Goal: Task Accomplishment & Management: Manage account settings

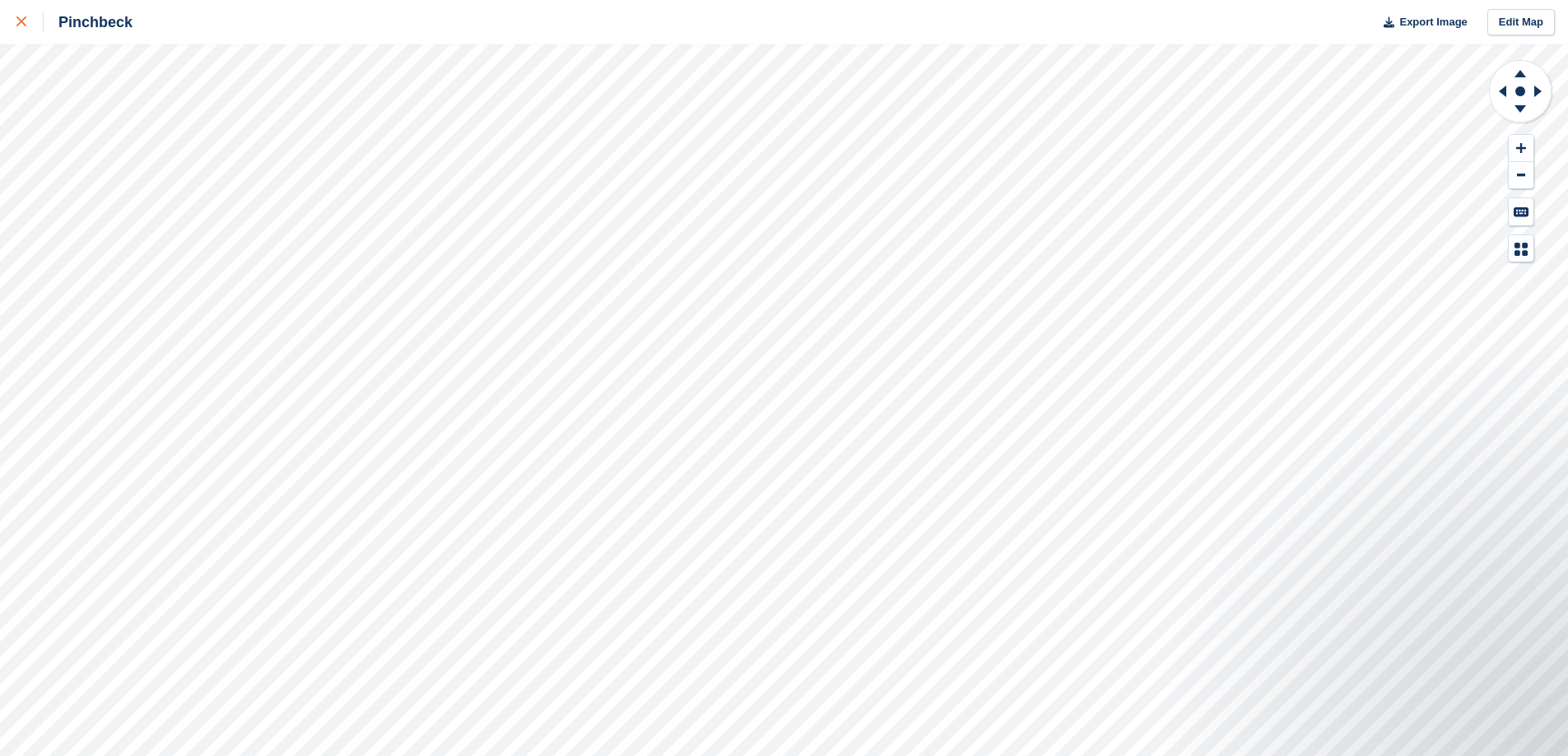
click at [6, 12] on link at bounding box center [22, 22] width 44 height 45
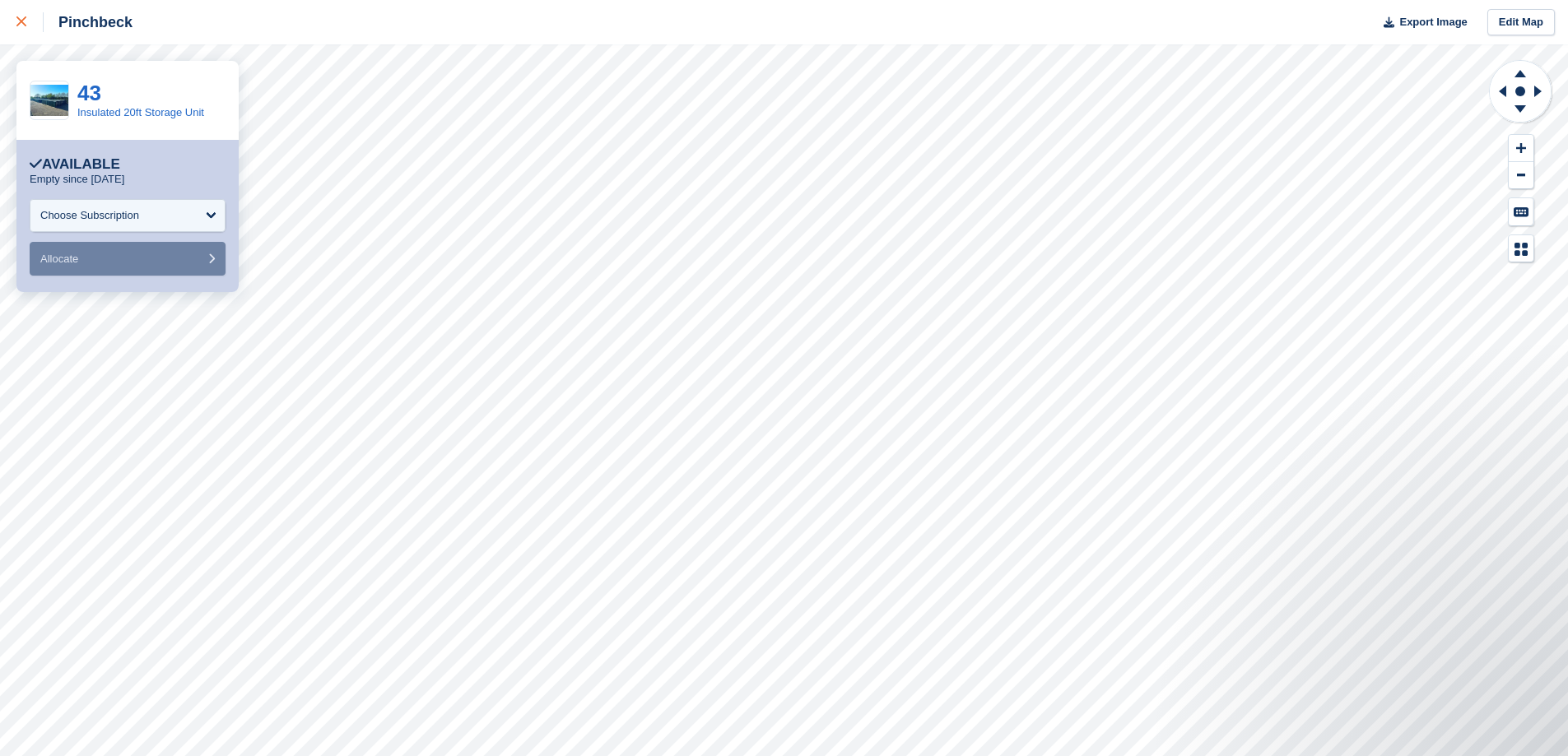
click at [21, 25] on icon at bounding box center [21, 21] width 10 height 10
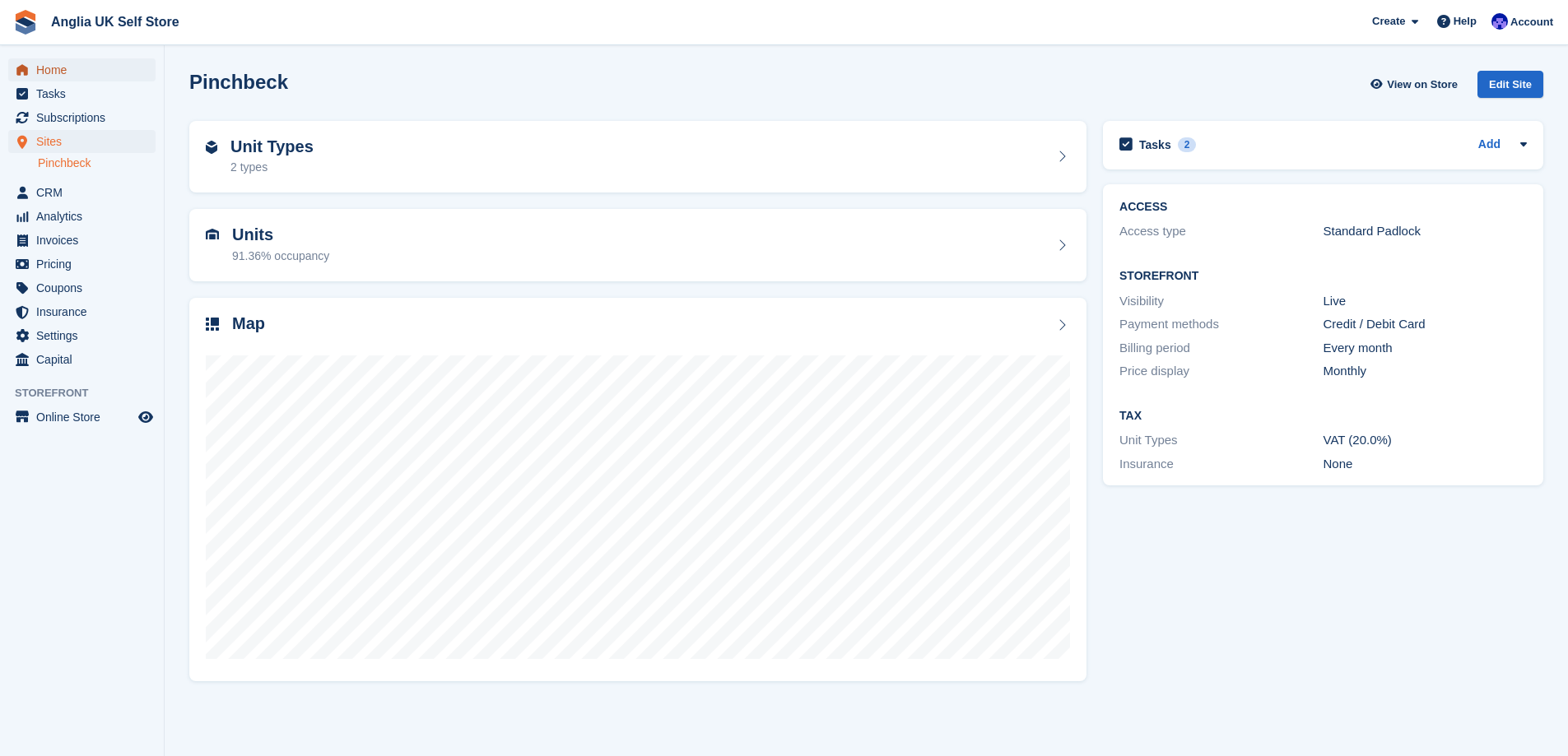
click at [121, 79] on span "Home" at bounding box center [86, 69] width 99 height 23
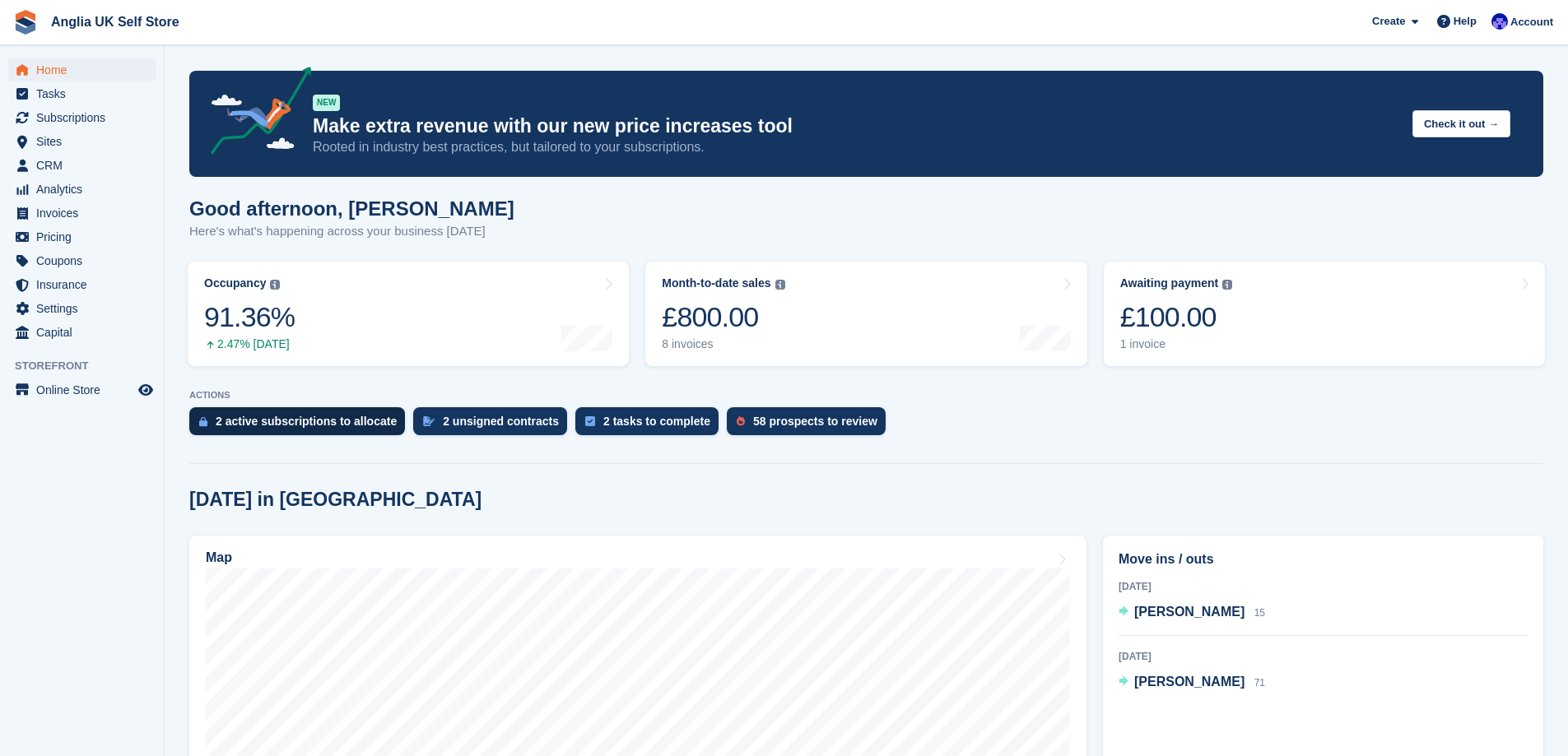
click at [374, 418] on div "2 active subscriptions to allocate" at bounding box center [306, 421] width 181 height 13
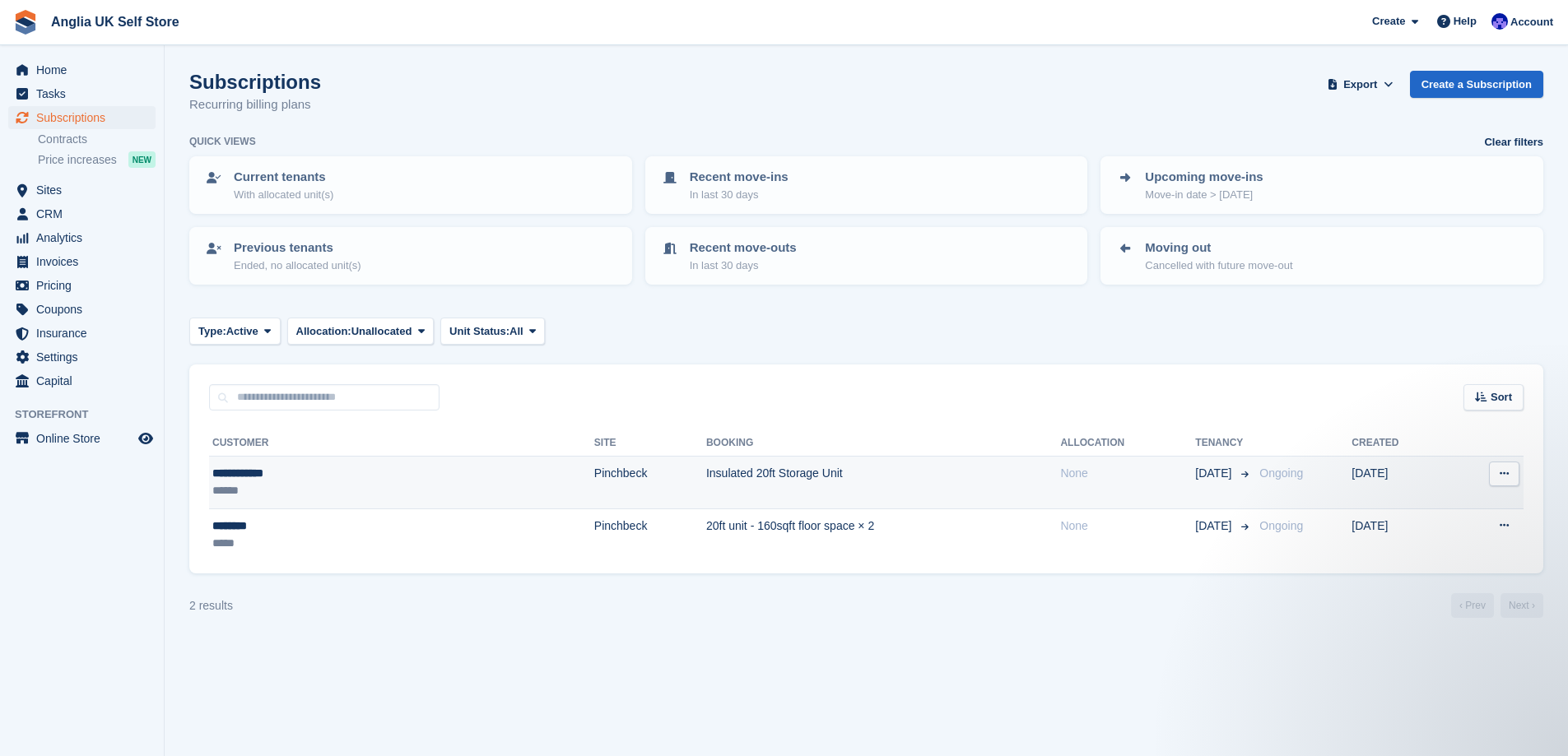
click at [790, 457] on td "Insulated 20ft Storage Unit" at bounding box center [883, 483] width 355 height 53
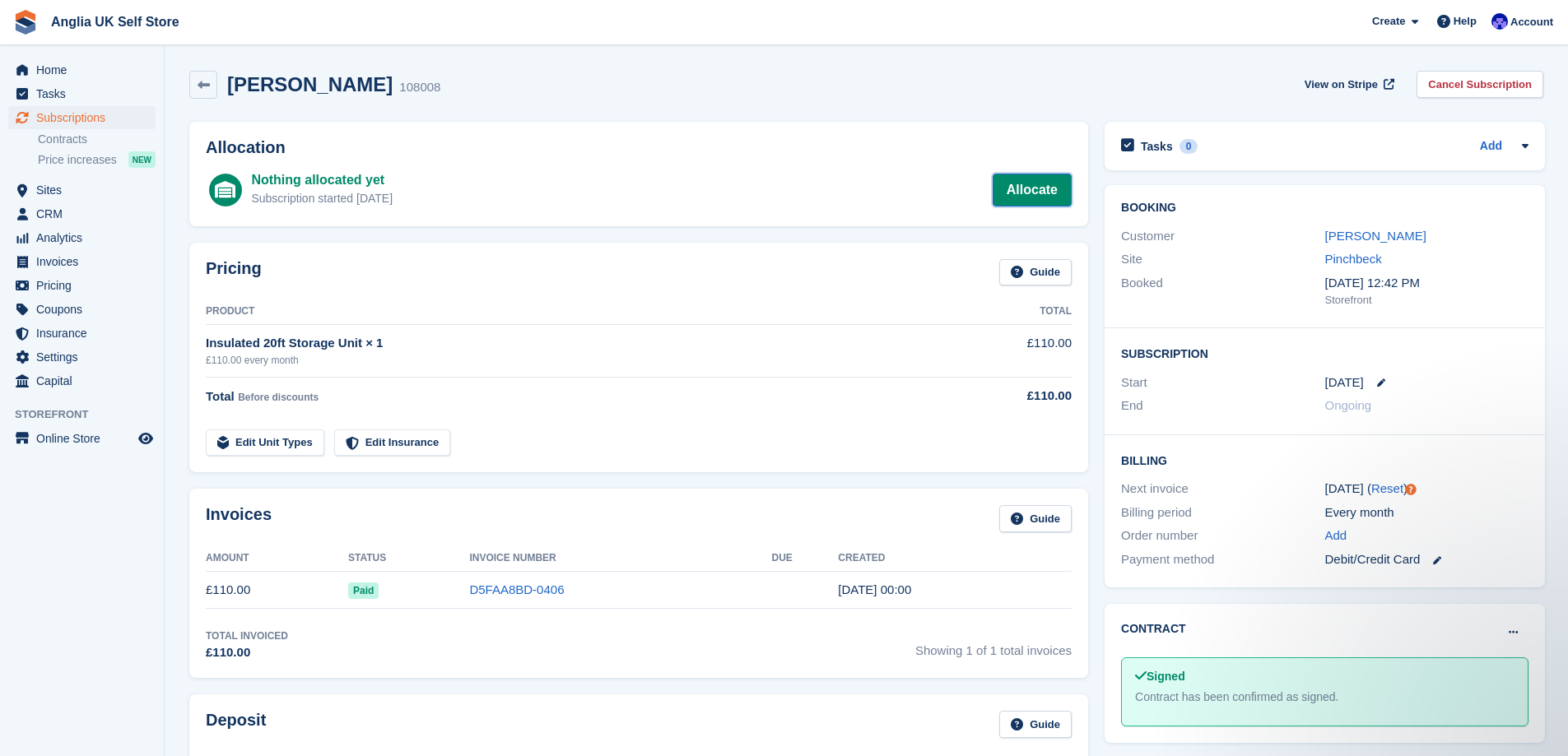
click at [1045, 194] on link "Allocate" at bounding box center [1032, 190] width 79 height 33
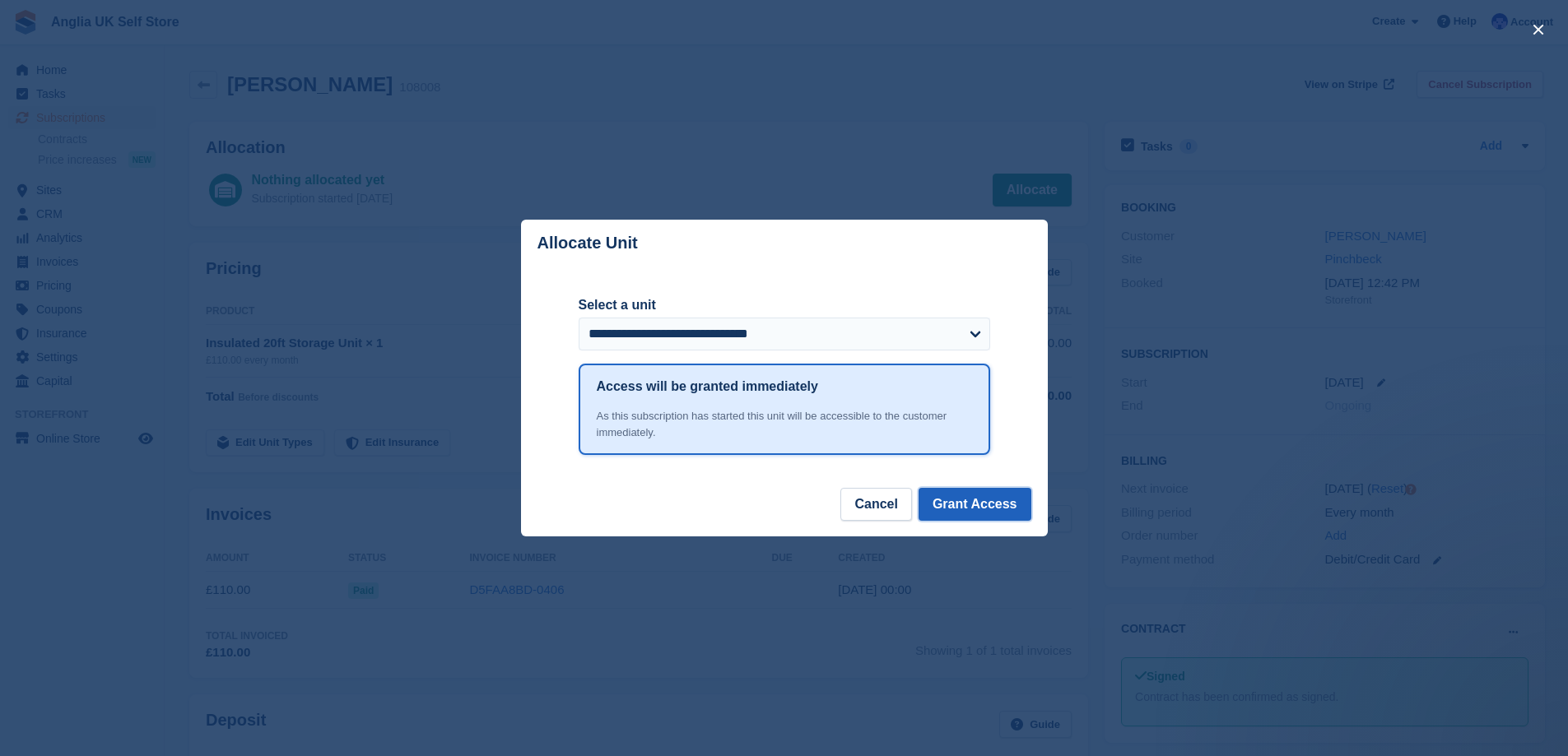
click at [990, 507] on button "Grant Access" at bounding box center [974, 505] width 112 height 33
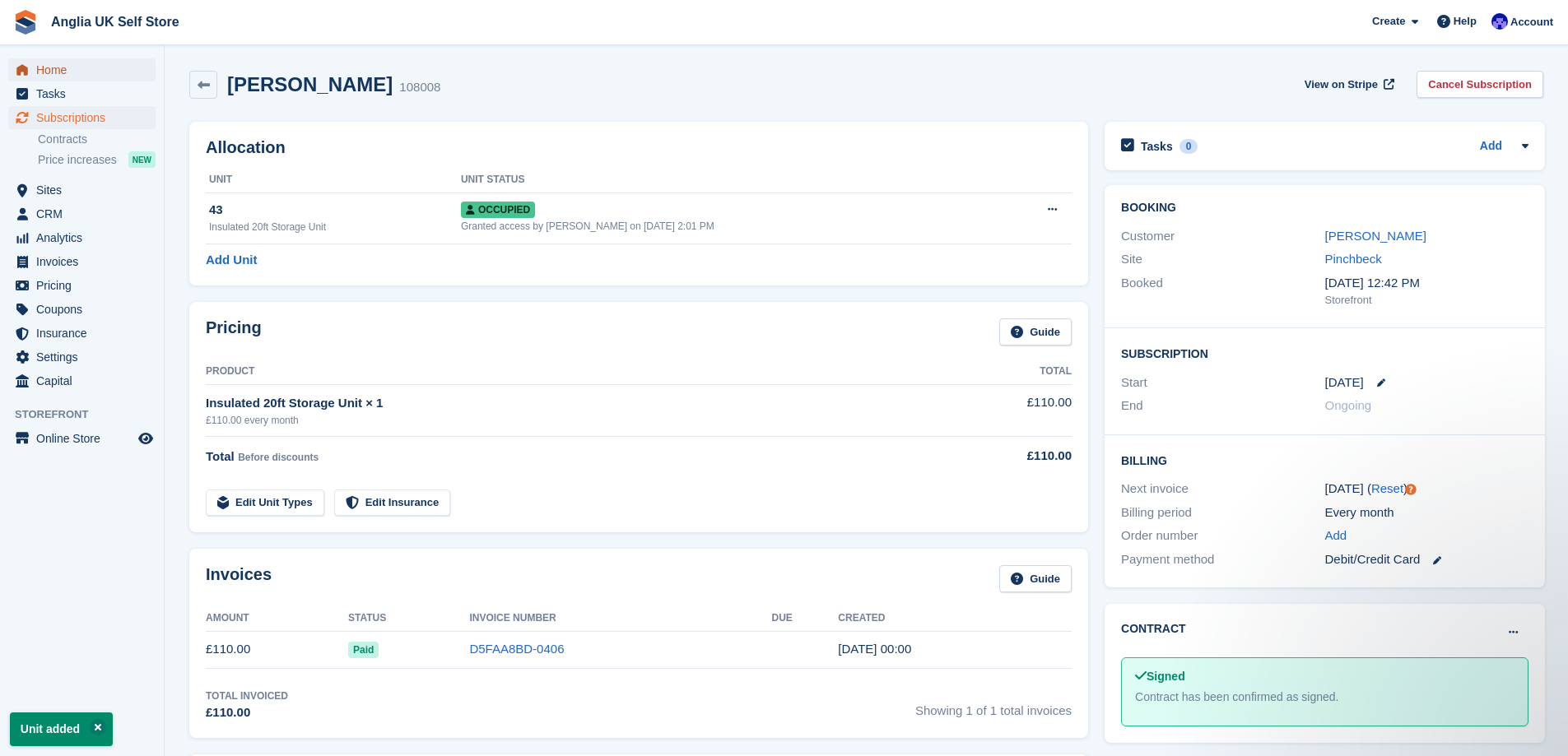
click at [121, 60] on span "Home" at bounding box center [86, 69] width 99 height 23
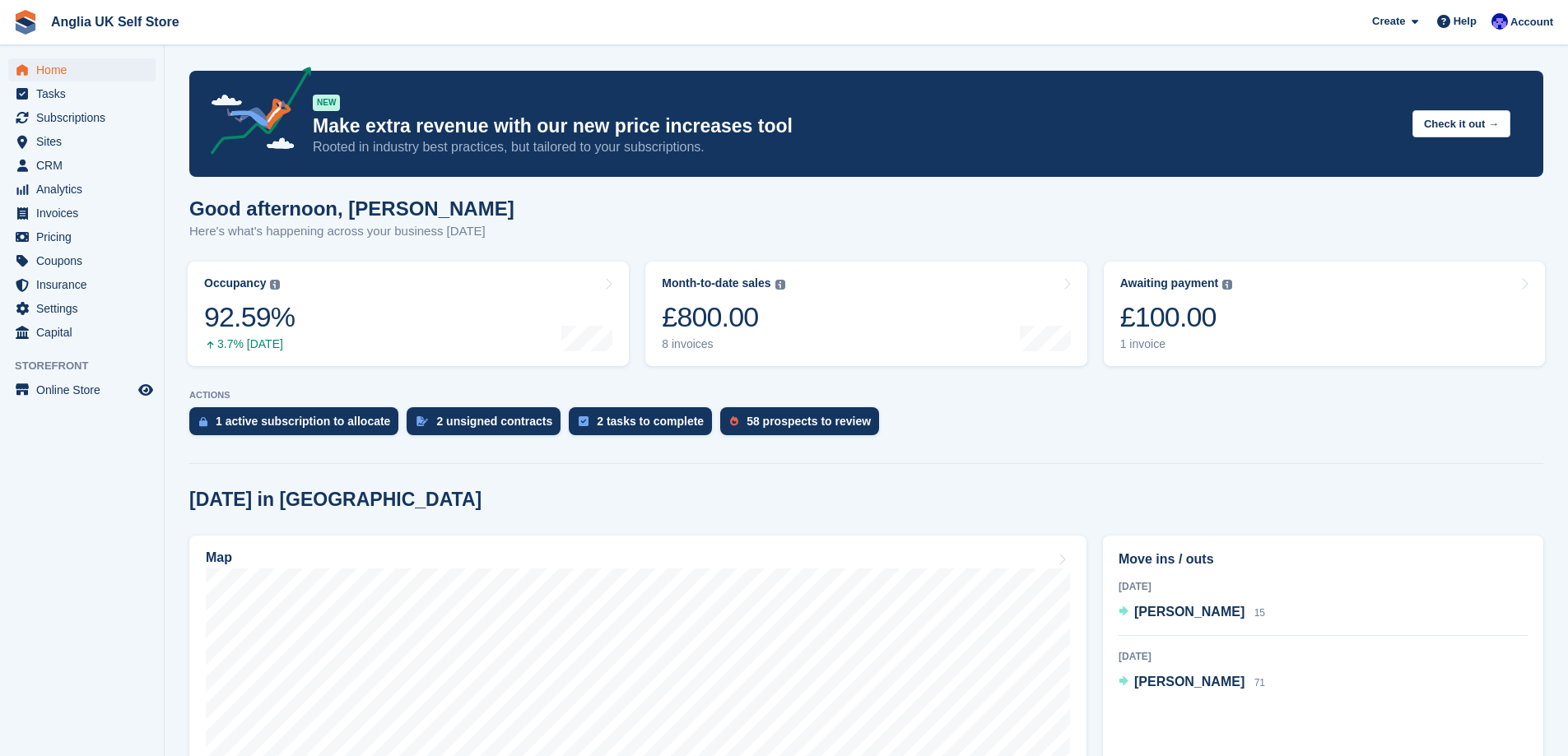
scroll to position [164, 0]
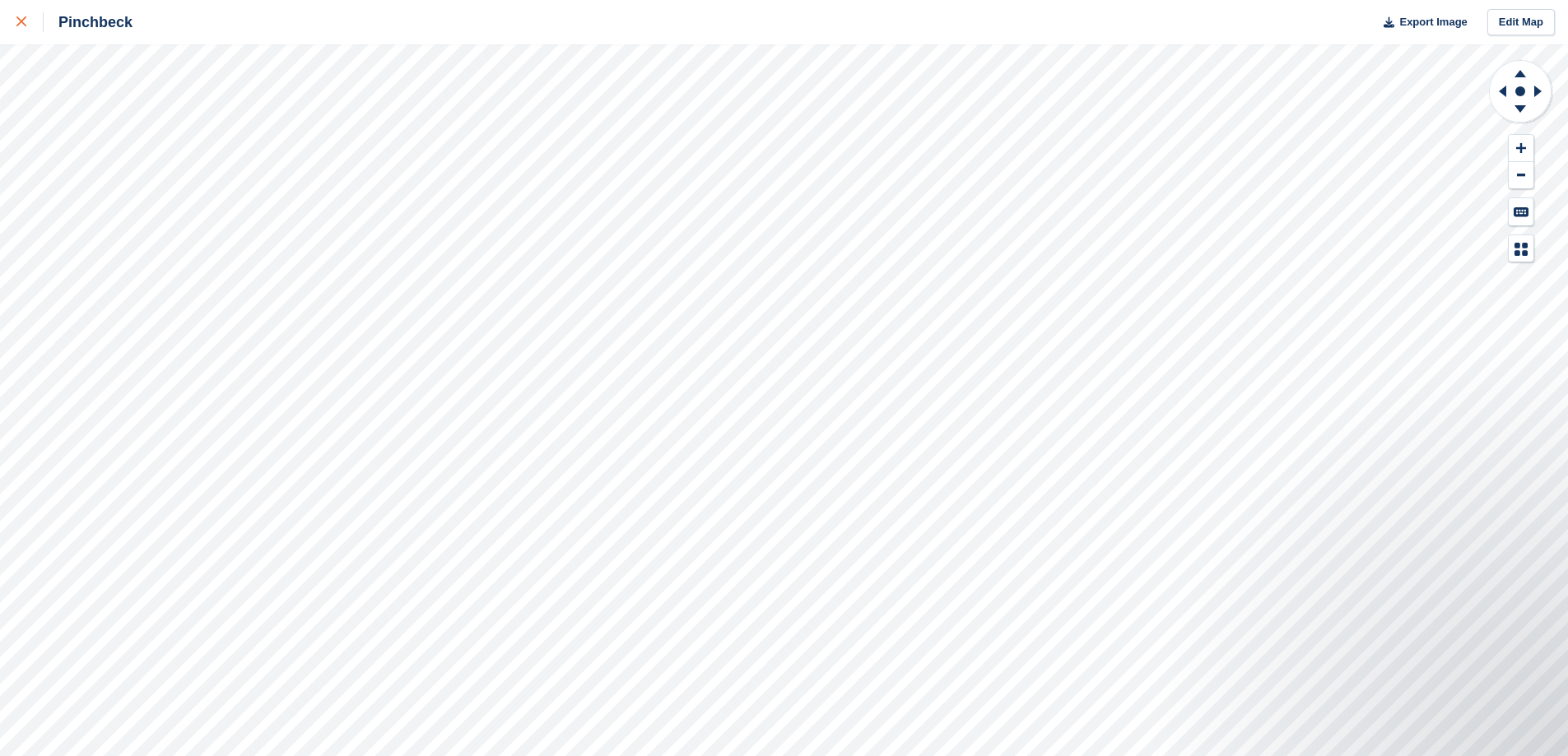
click at [26, 13] on div at bounding box center [30, 23] width 27 height 20
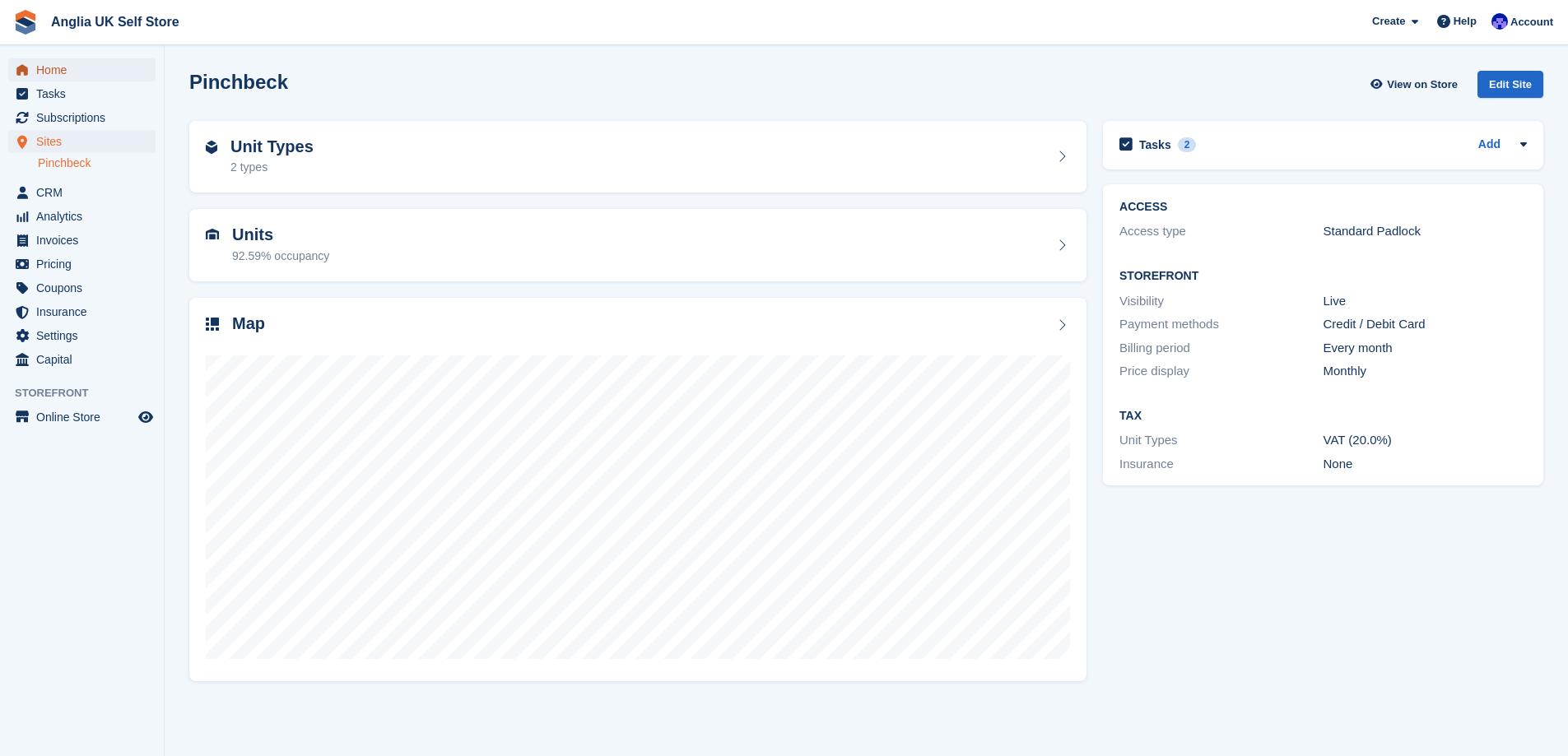
click at [52, 70] on span "Home" at bounding box center [86, 69] width 99 height 23
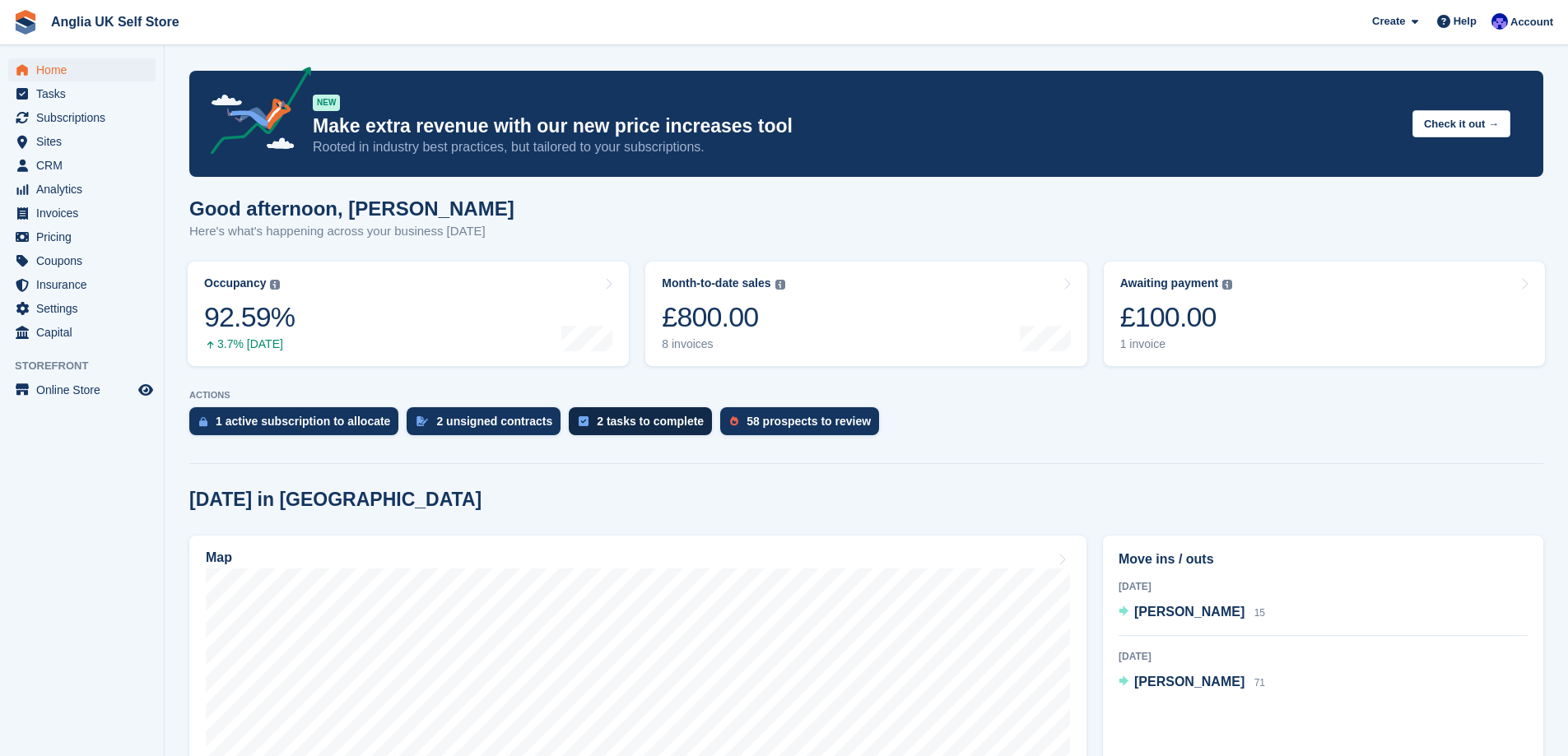
click at [679, 425] on div "2 tasks to complete" at bounding box center [650, 421] width 107 height 13
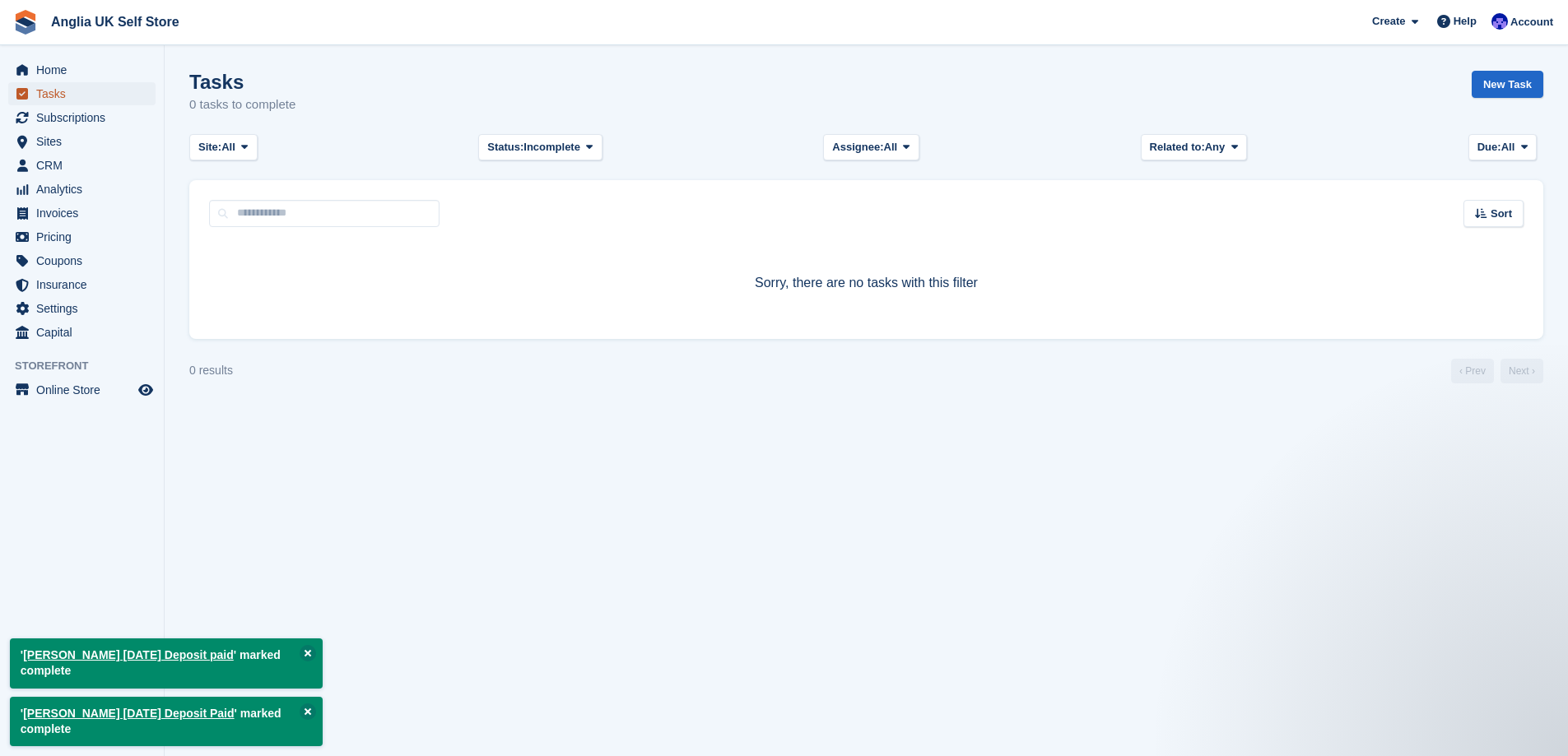
click at [133, 83] on span "Tasks" at bounding box center [86, 93] width 99 height 23
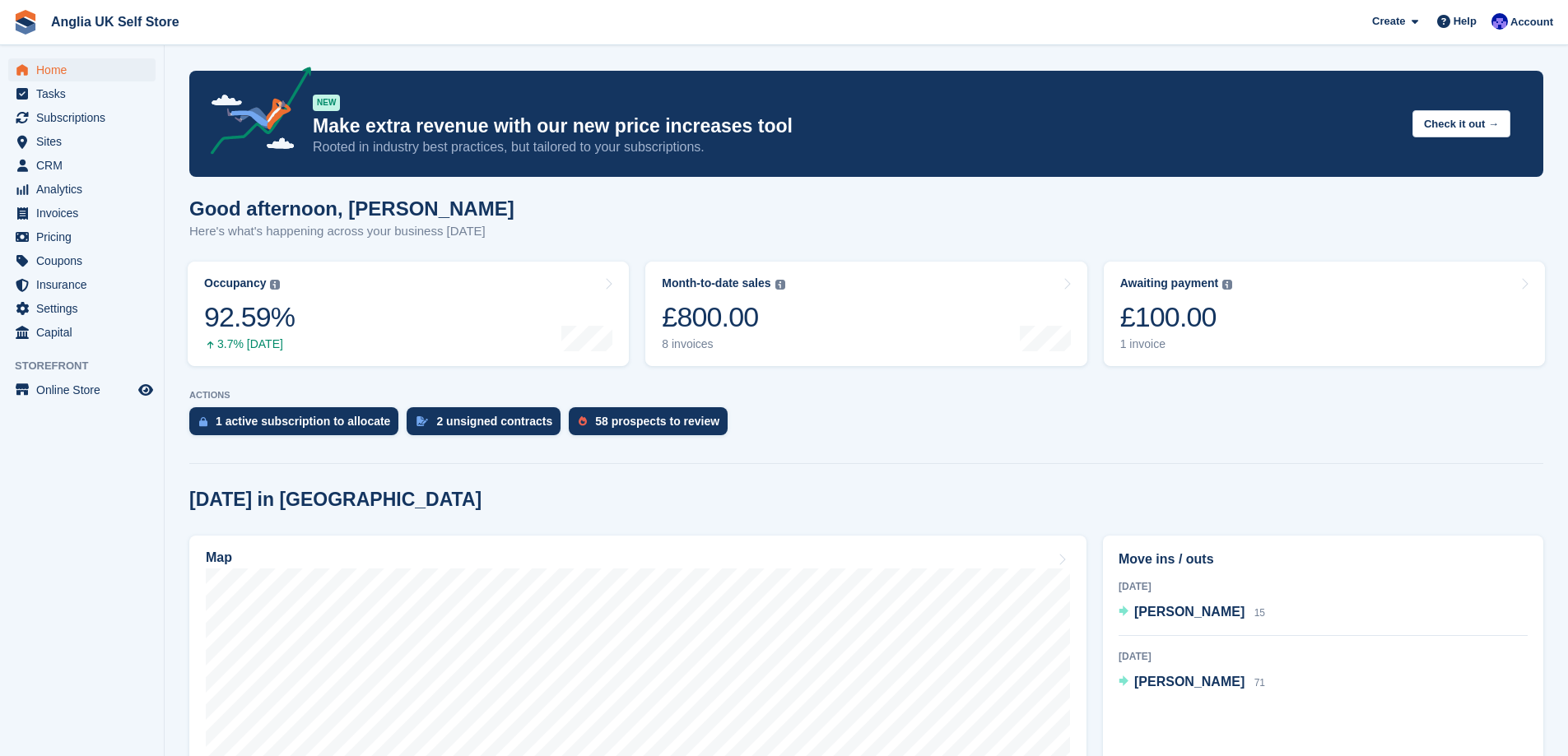
click at [513, 426] on div "2 unsigned contracts" at bounding box center [494, 421] width 116 height 13
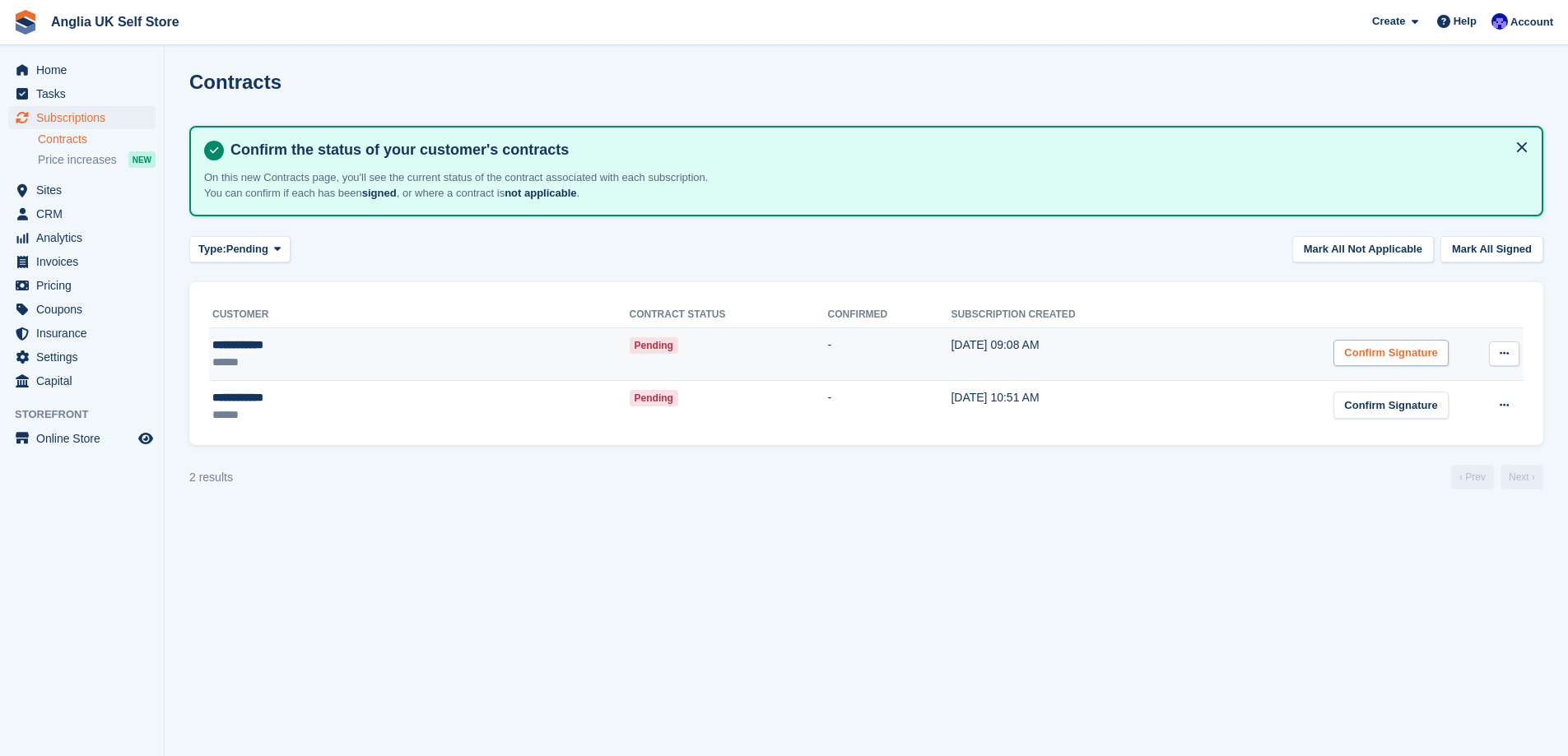
click at [1339, 352] on div "Confirm Signature" at bounding box center [1390, 353] width 114 height 27
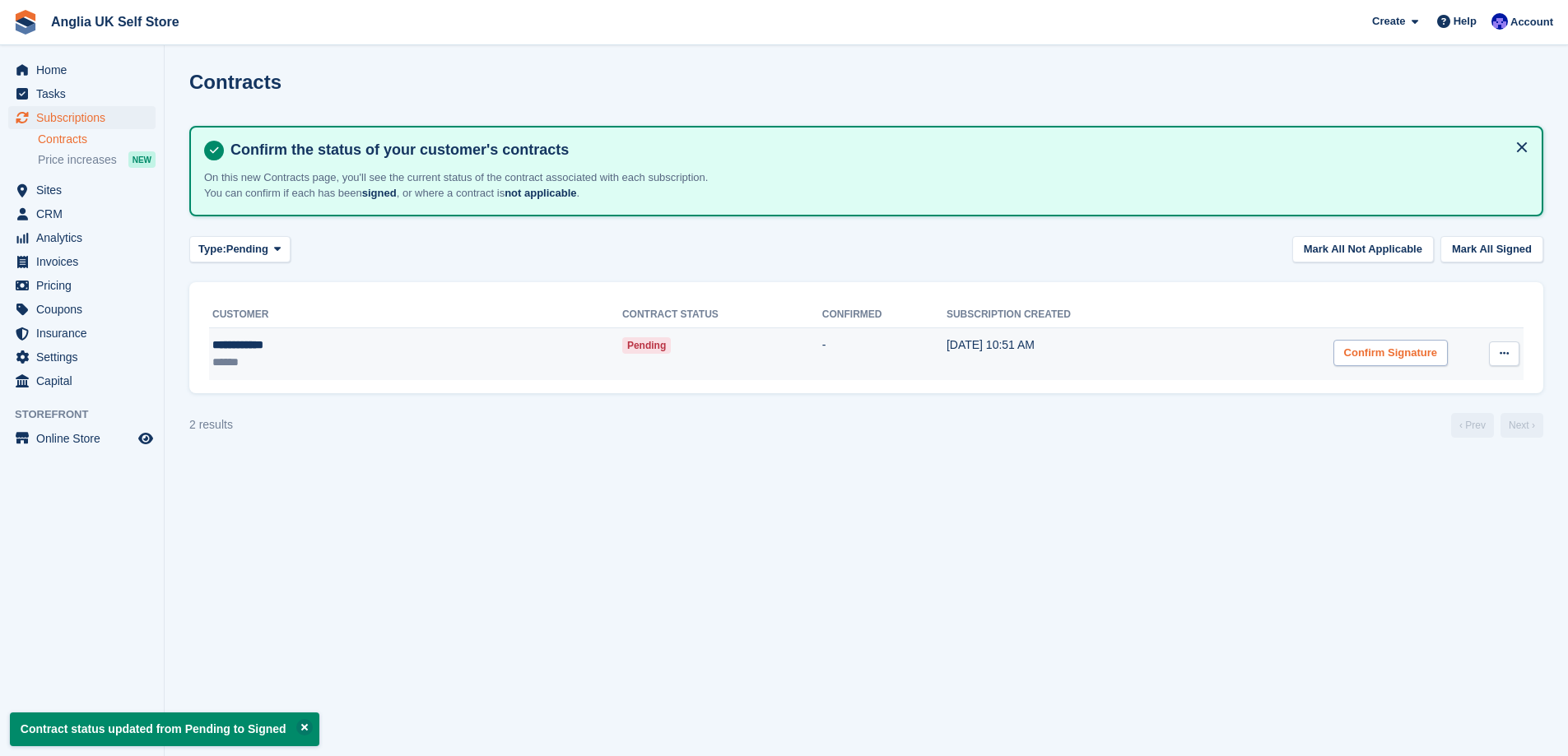
click at [1365, 349] on div "Confirm Signature" at bounding box center [1390, 353] width 114 height 27
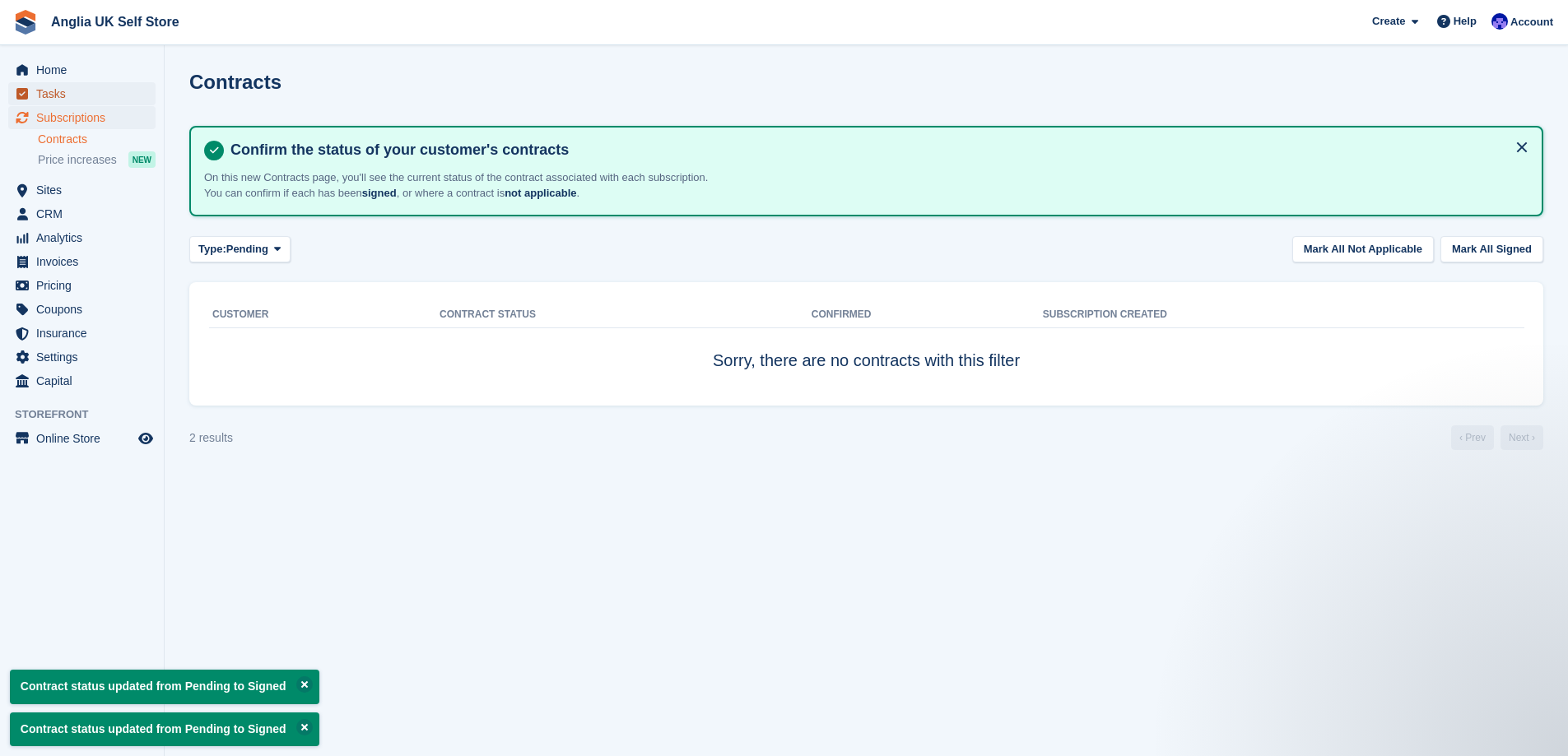
click at [90, 83] on span "Tasks" at bounding box center [86, 93] width 99 height 23
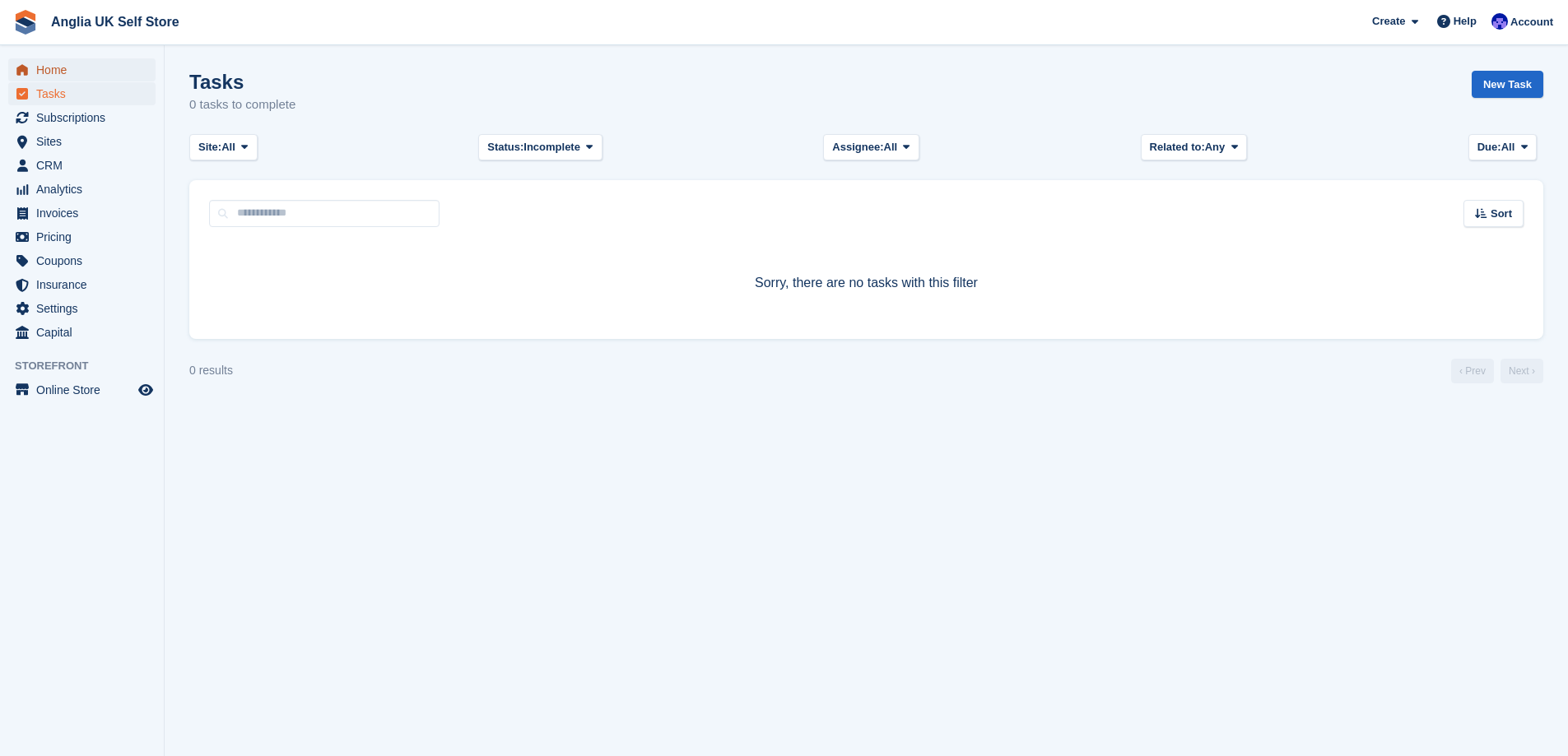
click at [100, 68] on span "Home" at bounding box center [86, 69] width 99 height 23
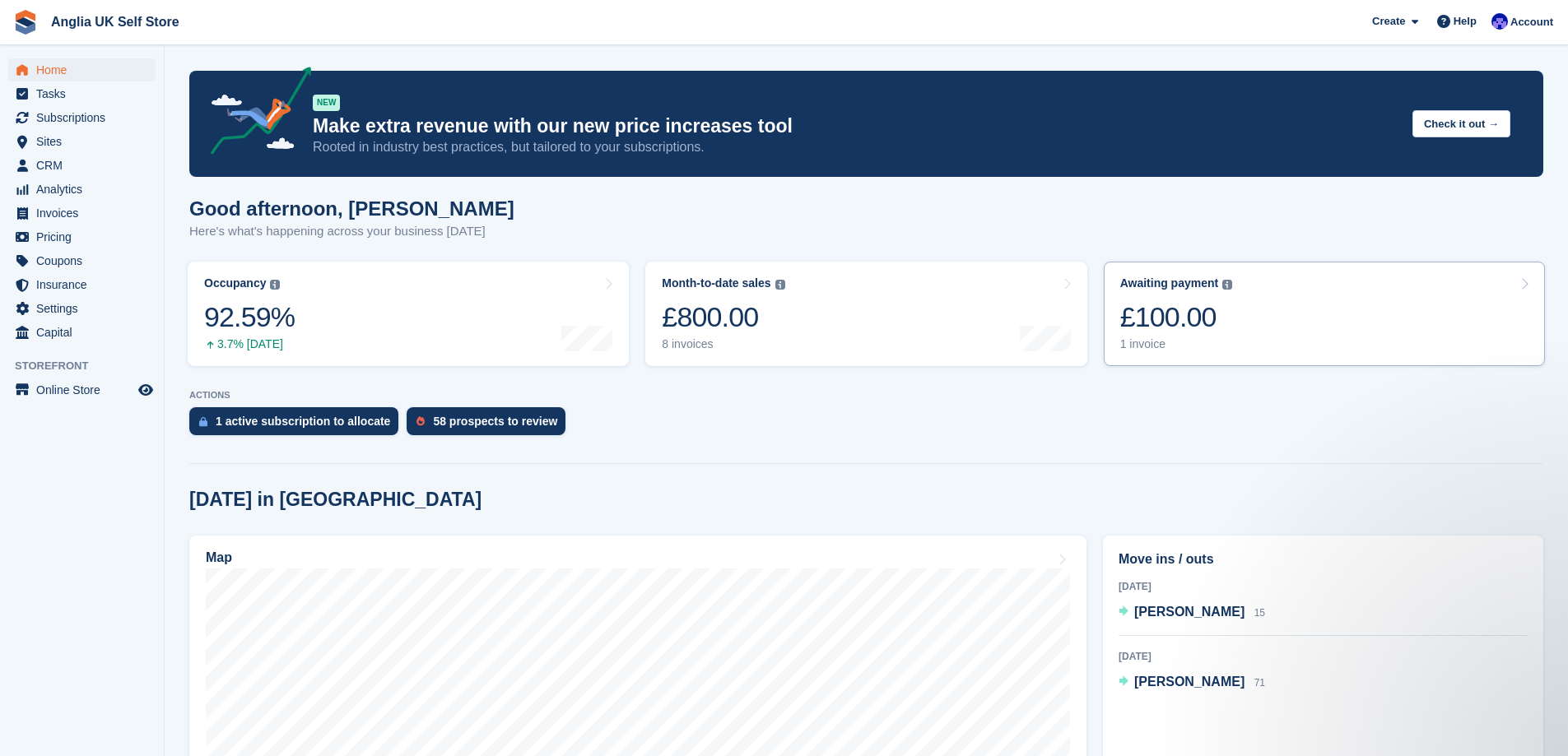
click at [1219, 290] on div "Awaiting payment The total outstanding balance on all open invoices." at bounding box center [1176, 283] width 112 height 14
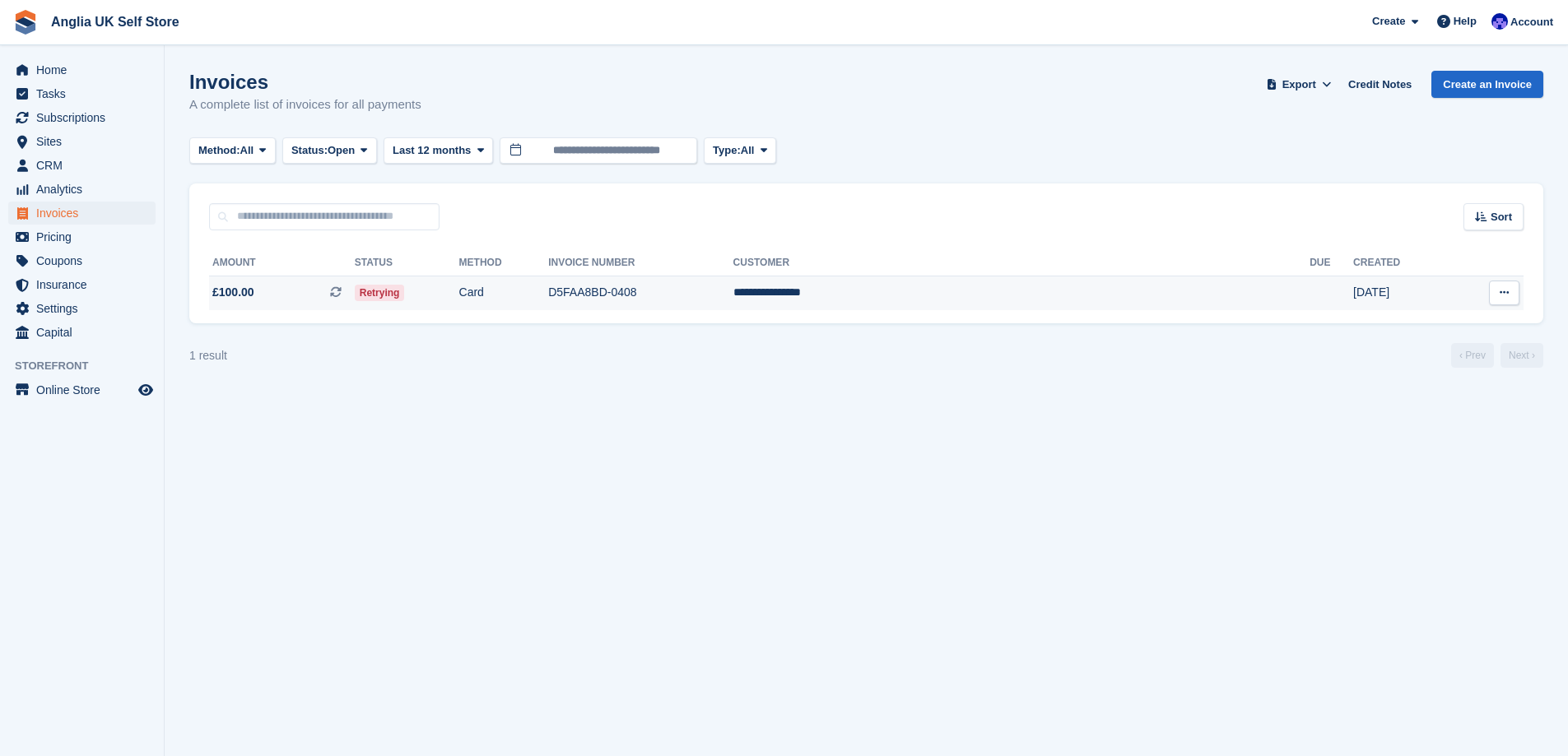
click at [1409, 288] on td "[DATE]" at bounding box center [1402, 293] width 98 height 35
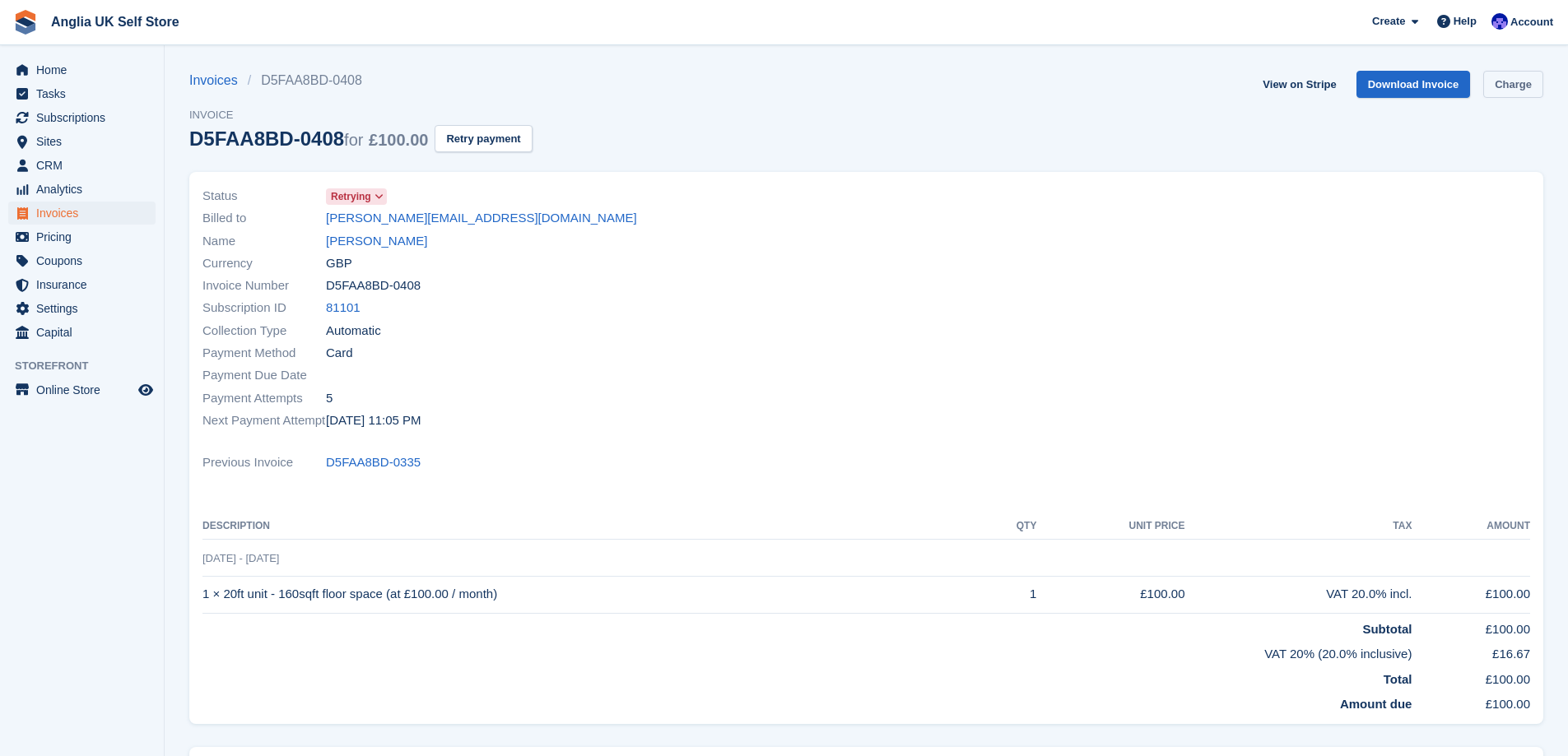
click at [1505, 87] on link "Charge" at bounding box center [1513, 85] width 60 height 27
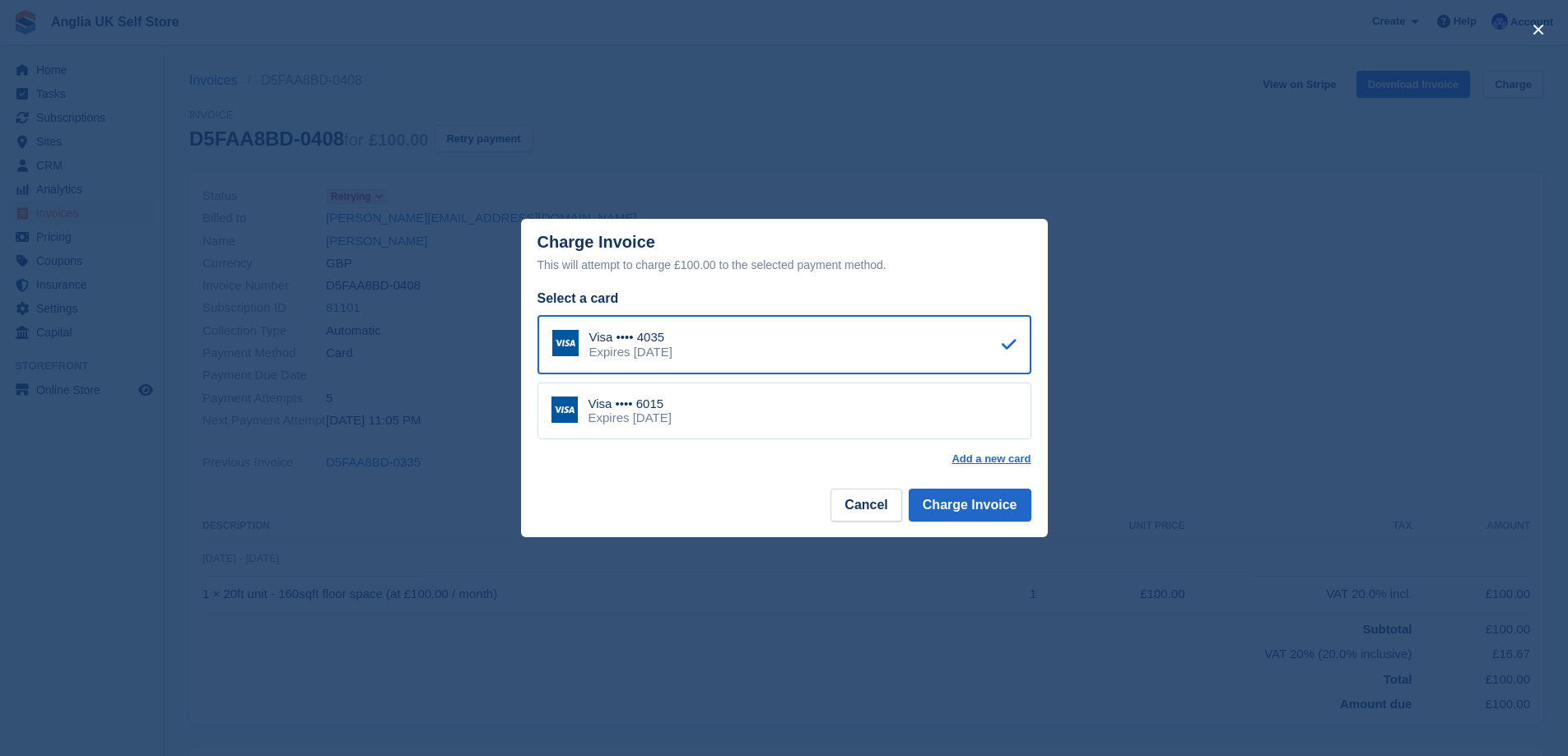
click at [970, 422] on div "Visa •••• 6015 Expires November 2029" at bounding box center [784, 411] width 494 height 58
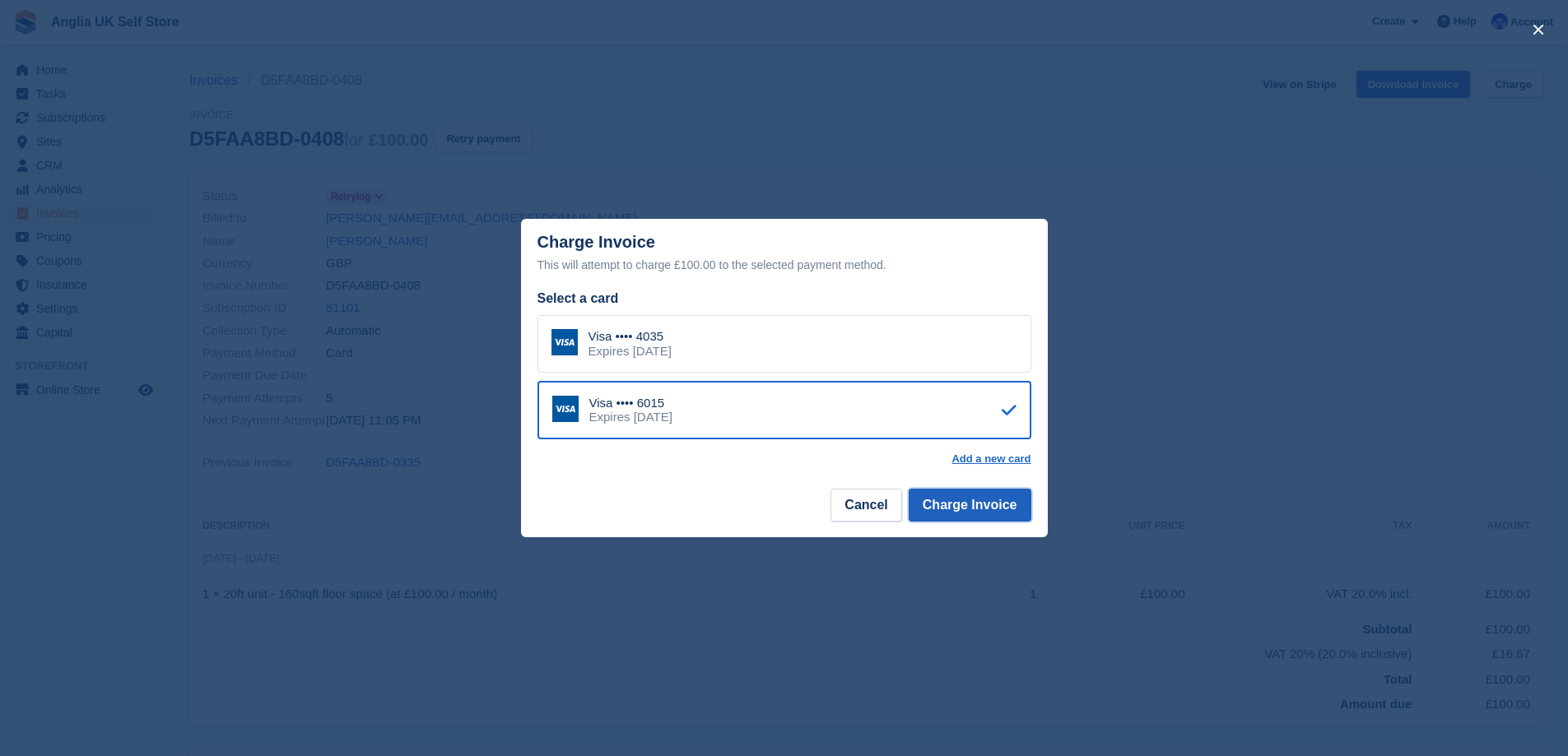
click at [990, 508] on button "Charge Invoice" at bounding box center [970, 505] width 122 height 33
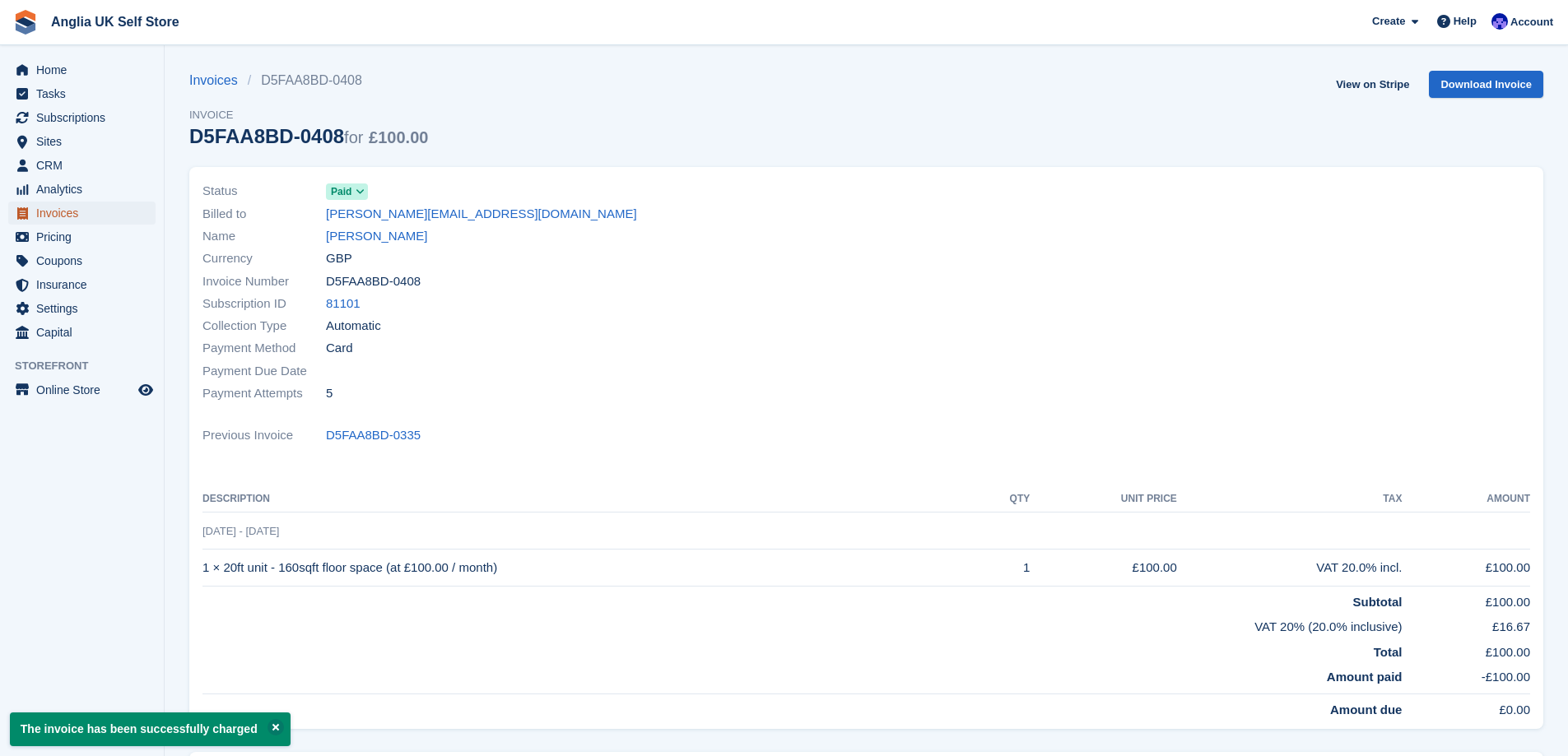
click at [72, 215] on span "Invoices" at bounding box center [86, 213] width 99 height 23
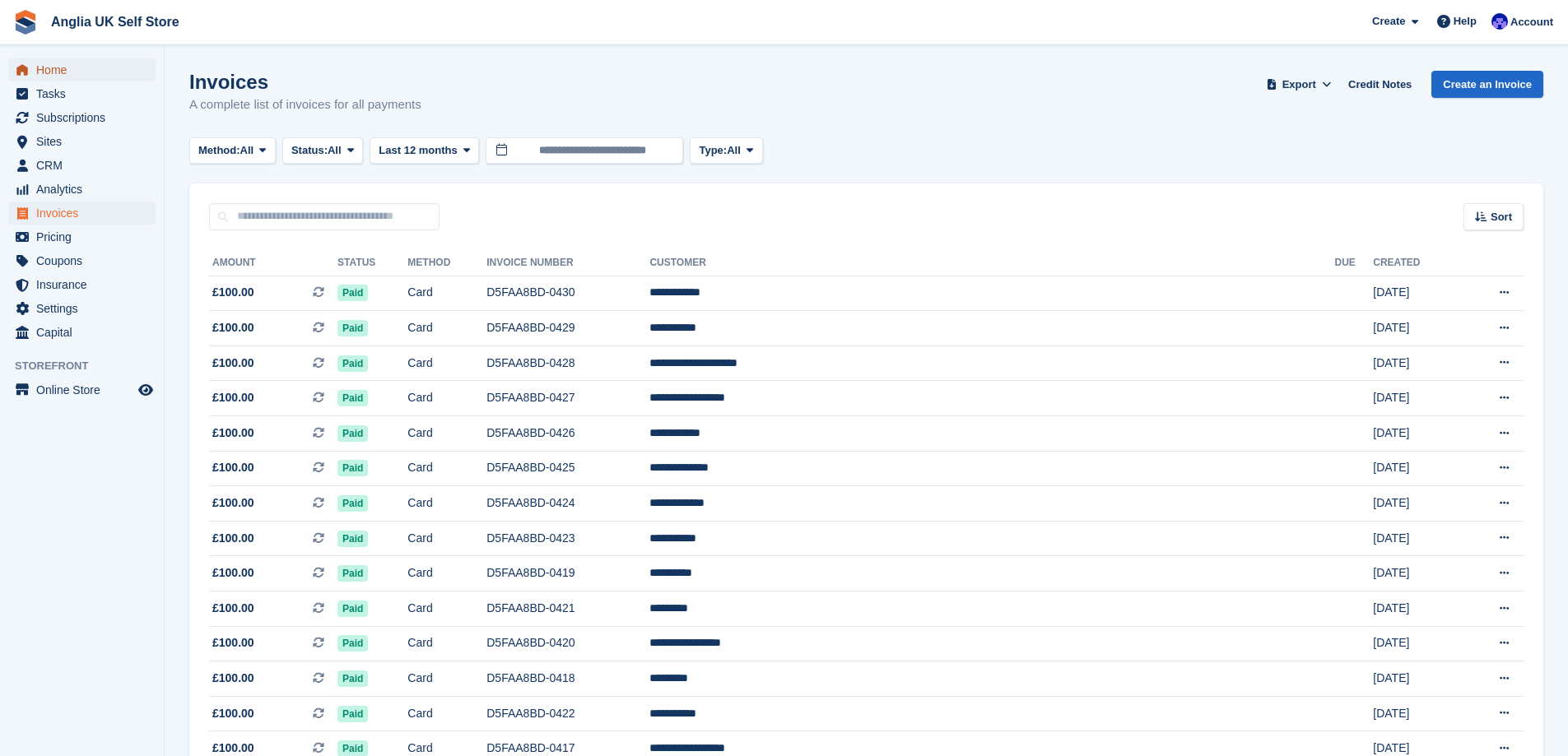
click at [111, 78] on span "Home" at bounding box center [86, 69] width 99 height 23
